Goal: Transaction & Acquisition: Purchase product/service

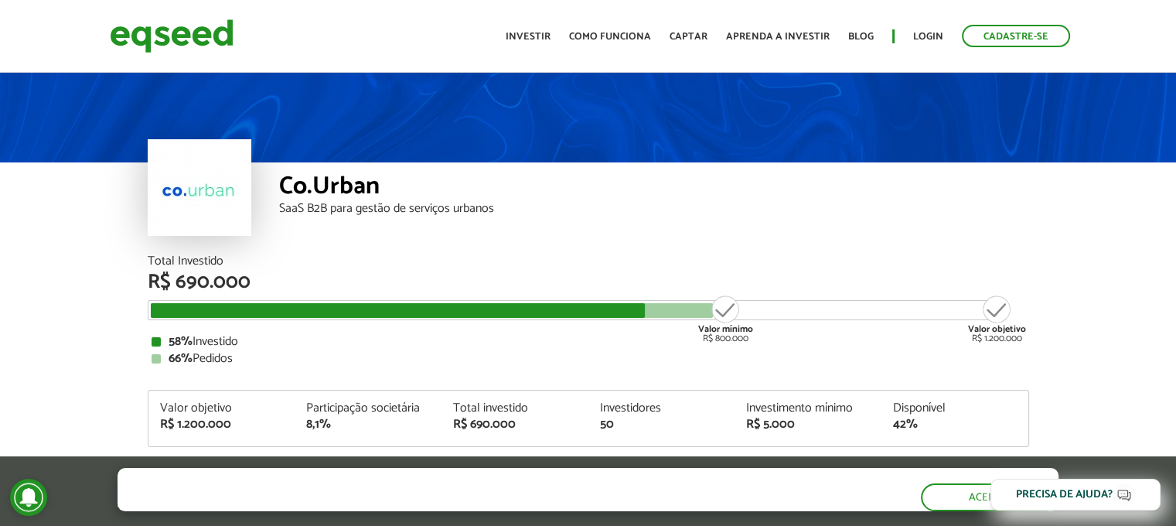
scroll to position [77, 0]
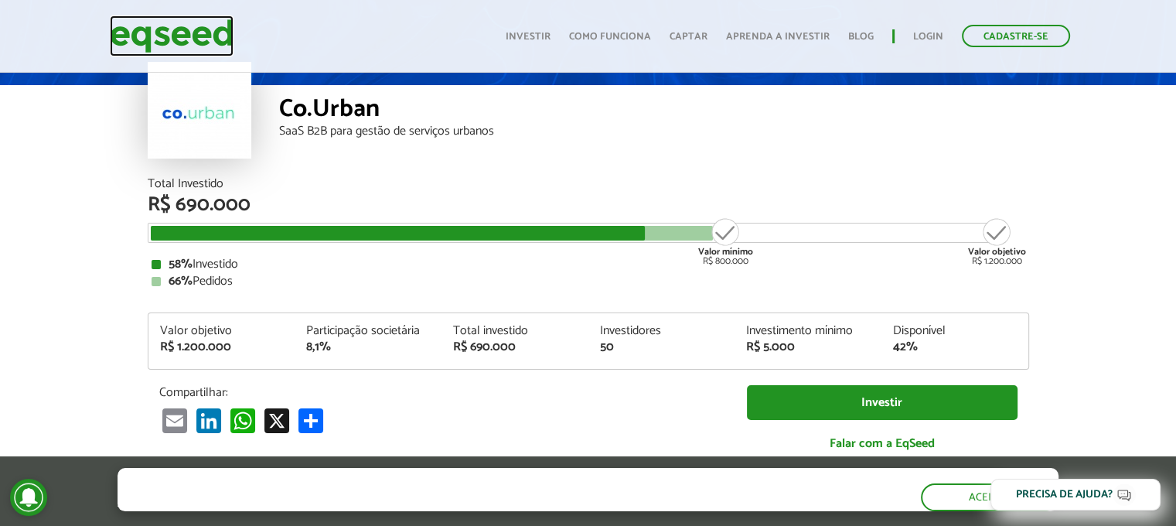
click at [176, 38] on img at bounding box center [172, 35] width 124 height 41
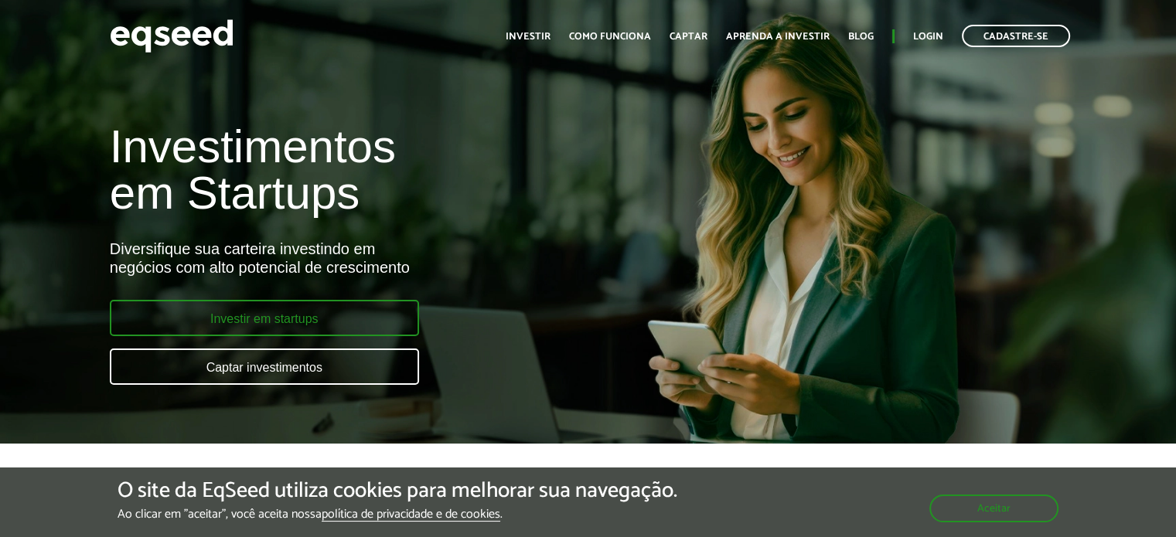
click at [331, 316] on link "Investir em startups" at bounding box center [264, 318] width 309 height 36
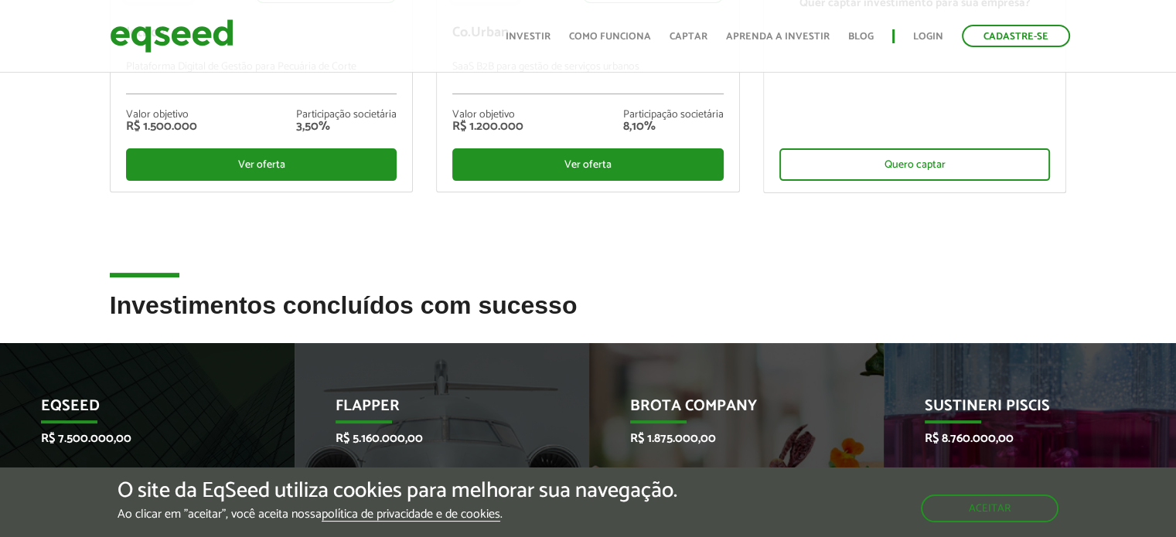
scroll to position [232, 0]
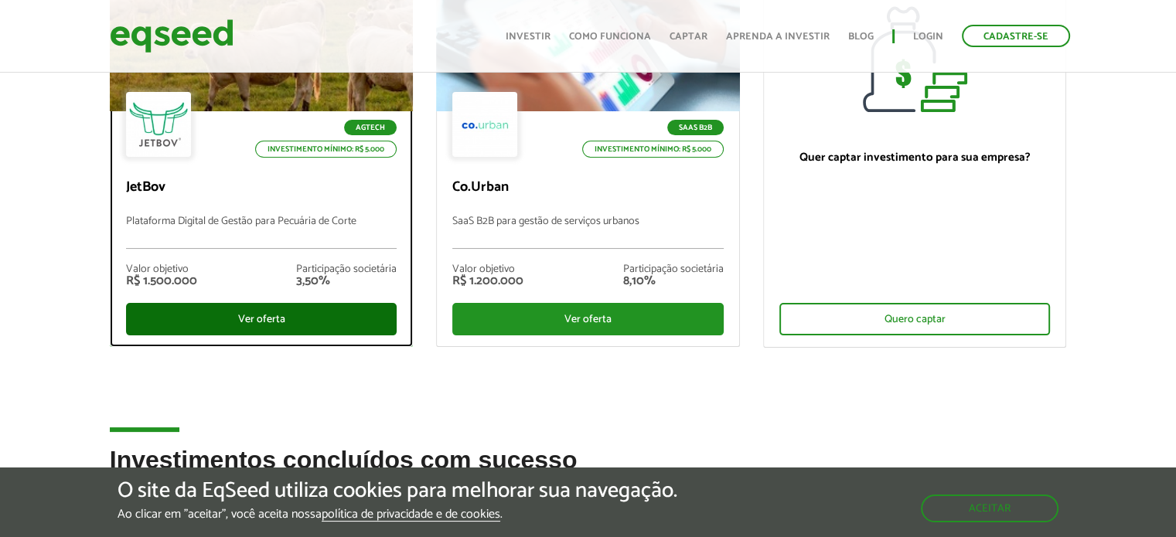
click at [237, 313] on div "Ver oferta" at bounding box center [261, 319] width 271 height 32
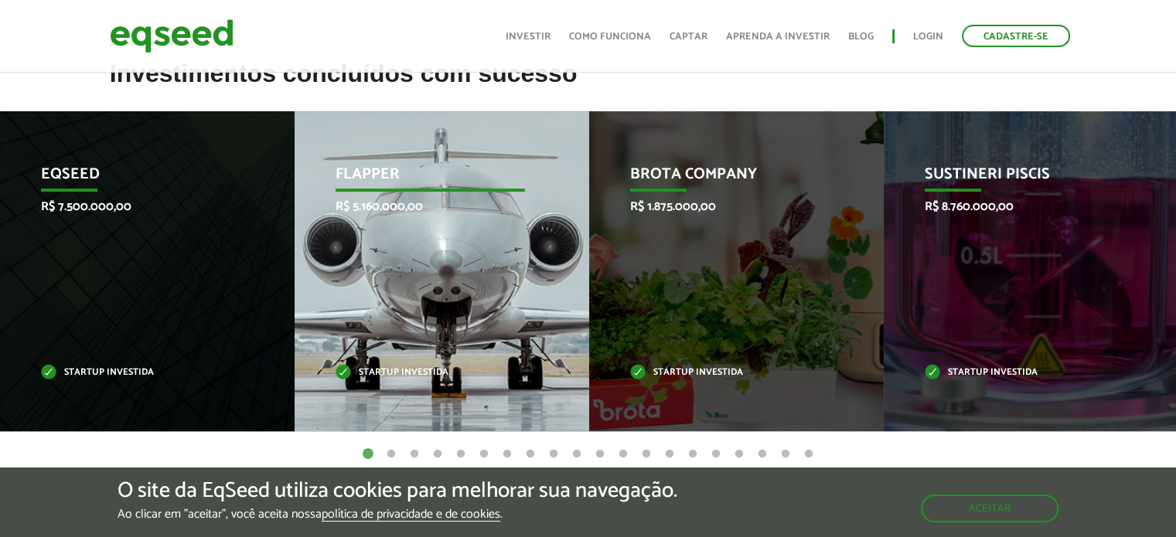
scroll to position [696, 0]
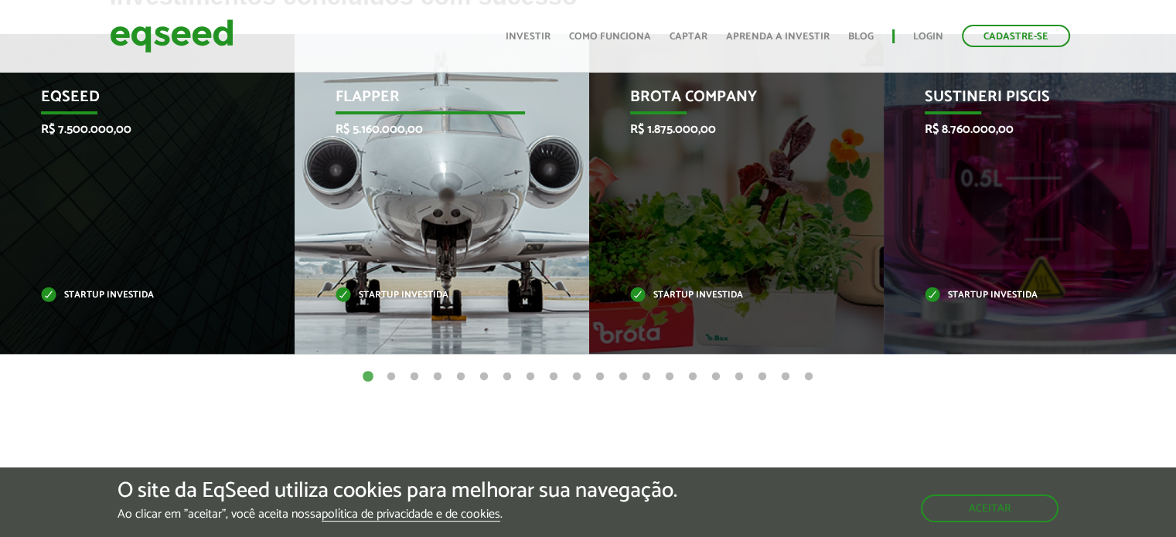
click at [374, 104] on p "Flapper" at bounding box center [431, 101] width 190 height 26
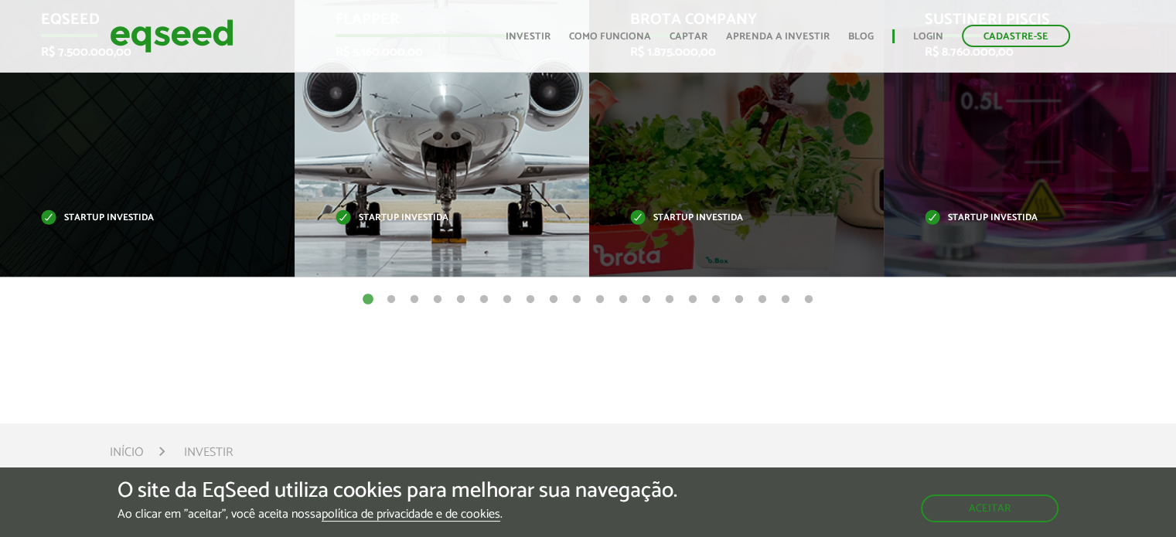
scroll to position [851, 0]
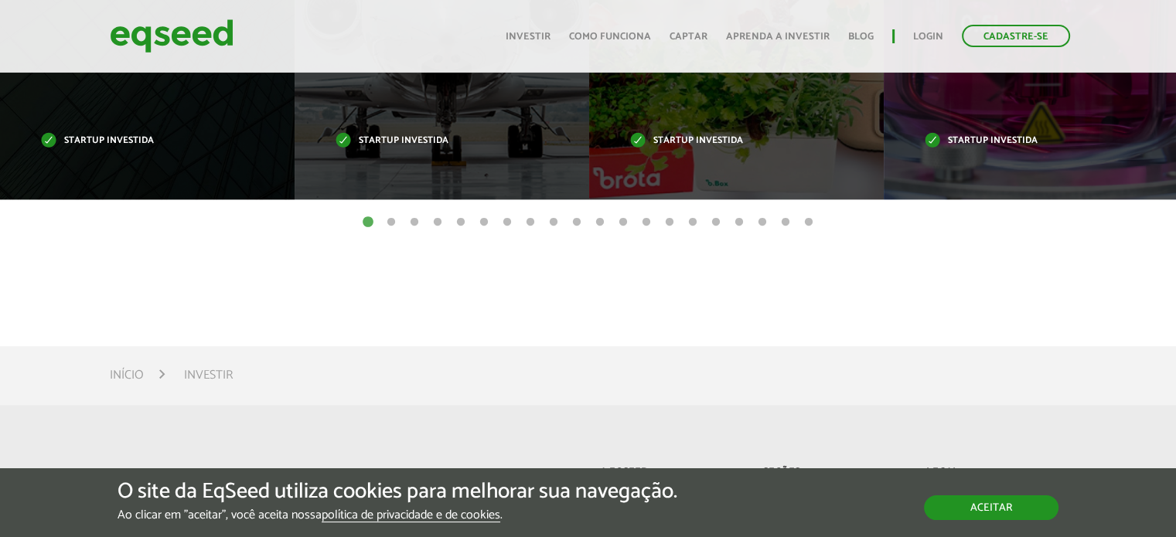
click at [1005, 503] on button "Aceitar" at bounding box center [991, 508] width 135 height 25
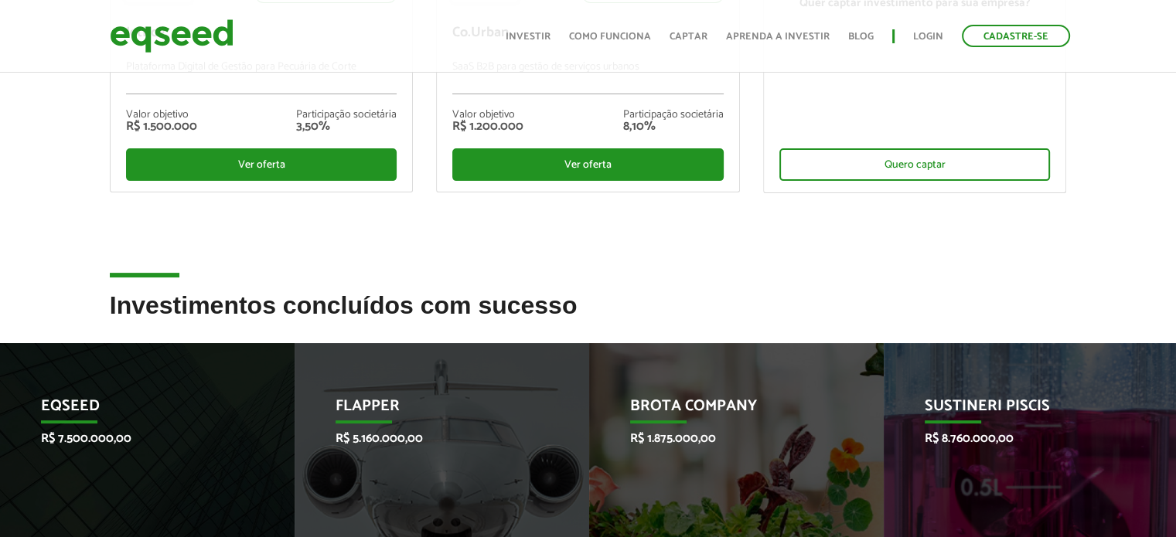
scroll to position [309, 0]
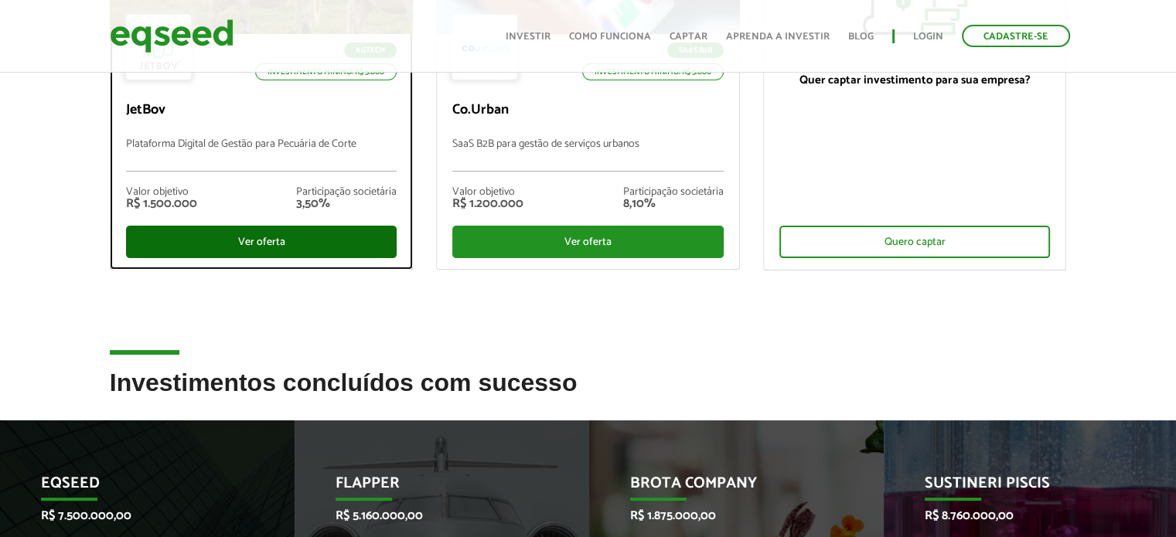
click at [258, 234] on div "Ver oferta" at bounding box center [261, 242] width 271 height 32
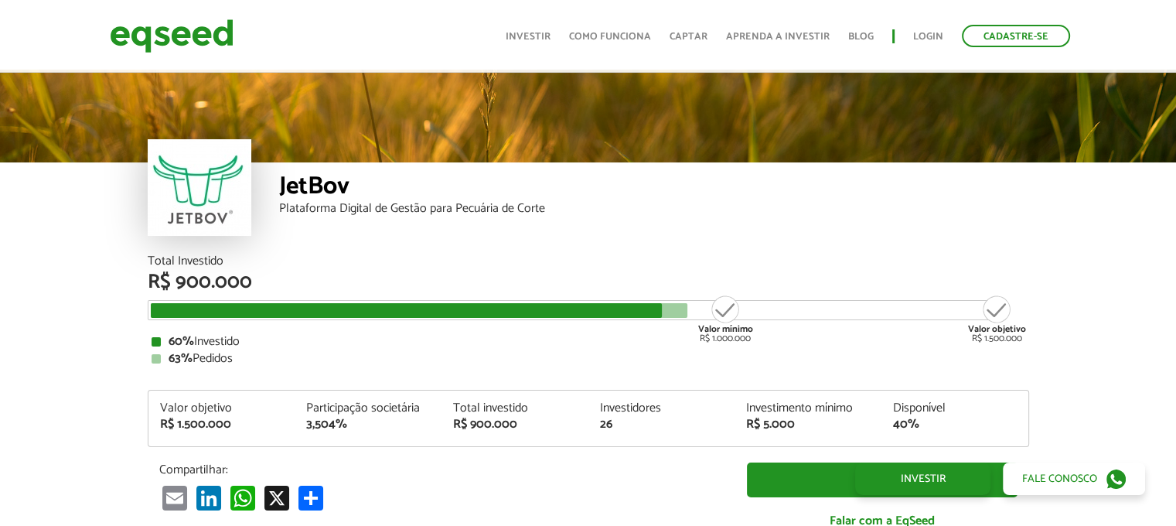
scroll to position [1858, 0]
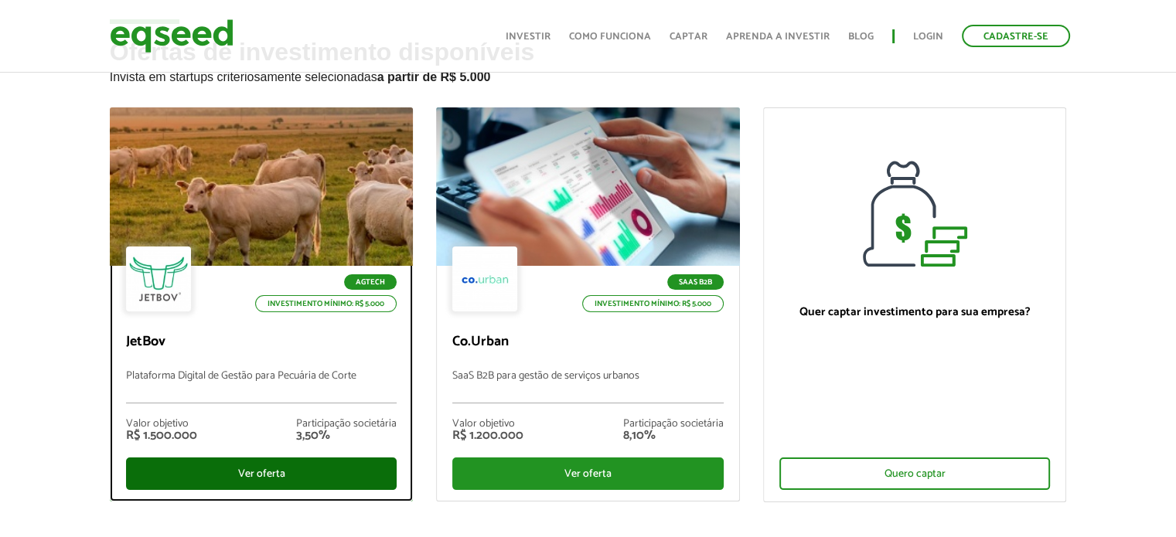
click at [298, 469] on div "Ver oferta" at bounding box center [261, 474] width 271 height 32
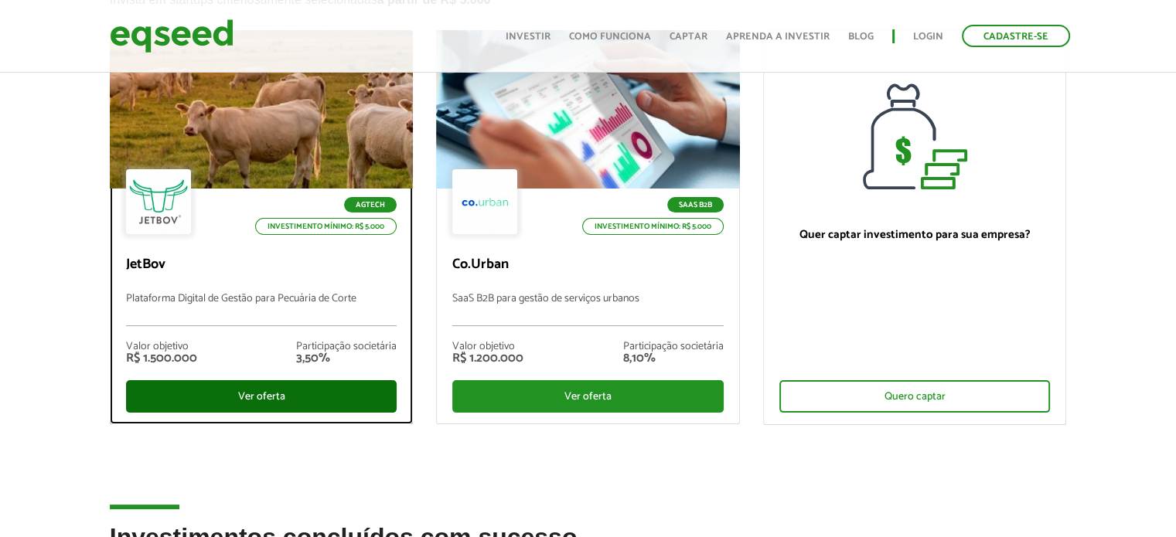
click at [288, 396] on div "Ver oferta" at bounding box center [261, 396] width 271 height 32
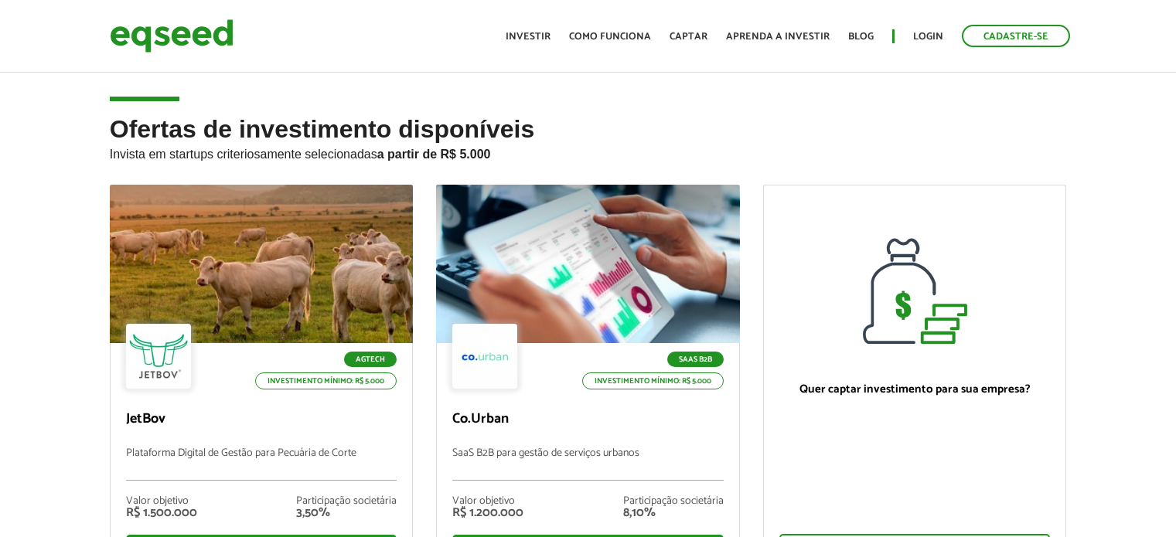
click at [606, 355] on li "SaaS B2B" at bounding box center [649, 359] width 149 height 15
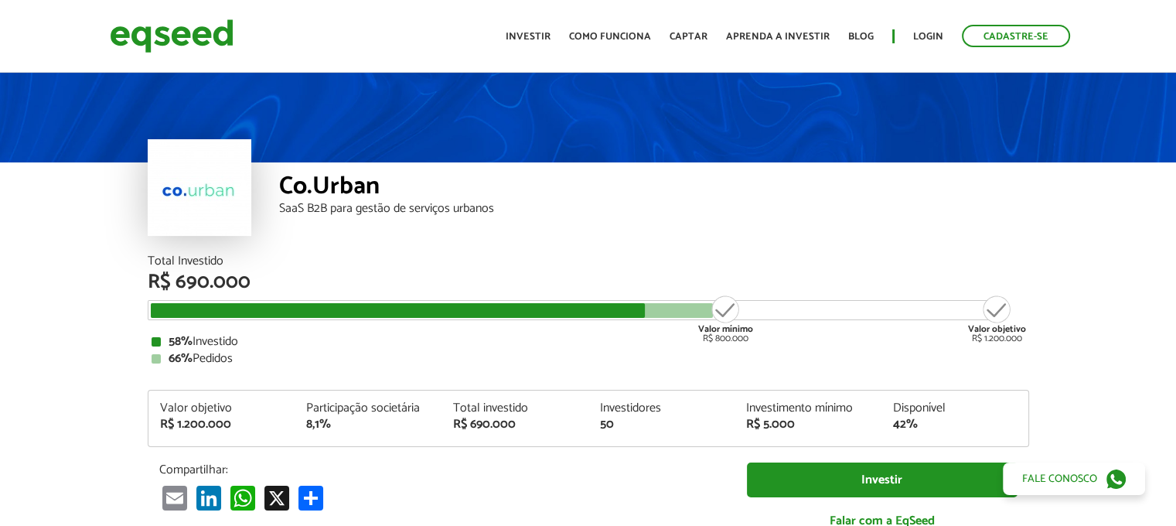
scroll to position [155, 0]
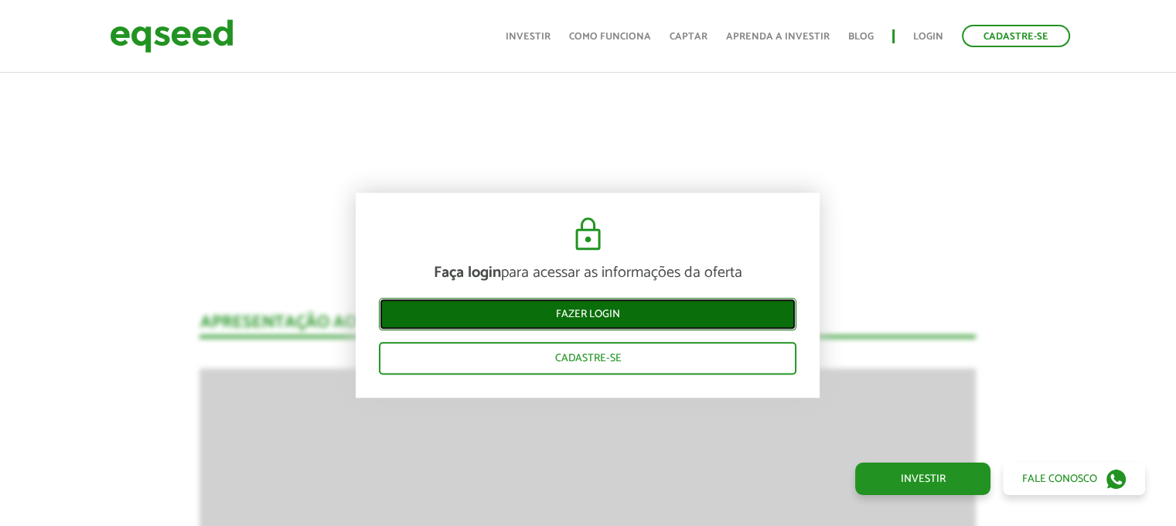
click at [592, 308] on link "Fazer login" at bounding box center [588, 315] width 418 height 32
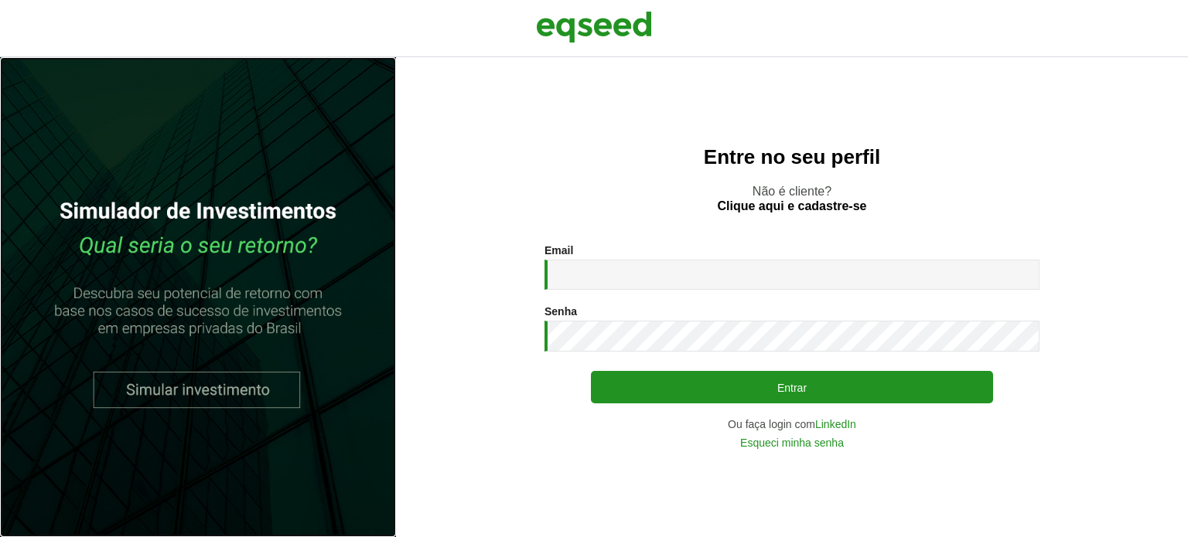
click at [236, 392] on link at bounding box center [198, 297] width 396 height 480
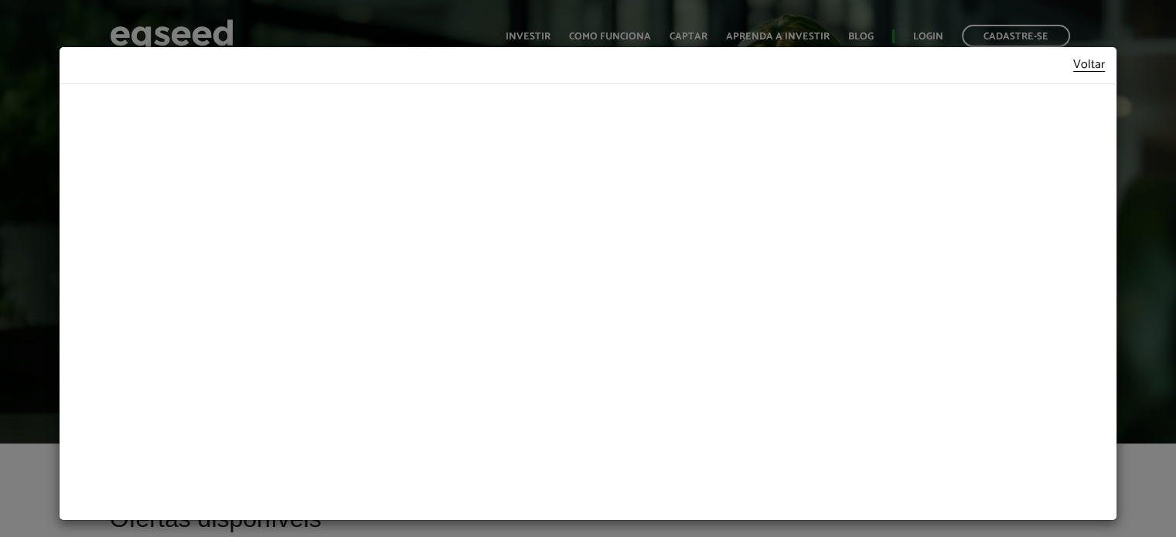
scroll to position [6, 0]
